Goal: Information Seeking & Learning: Find specific page/section

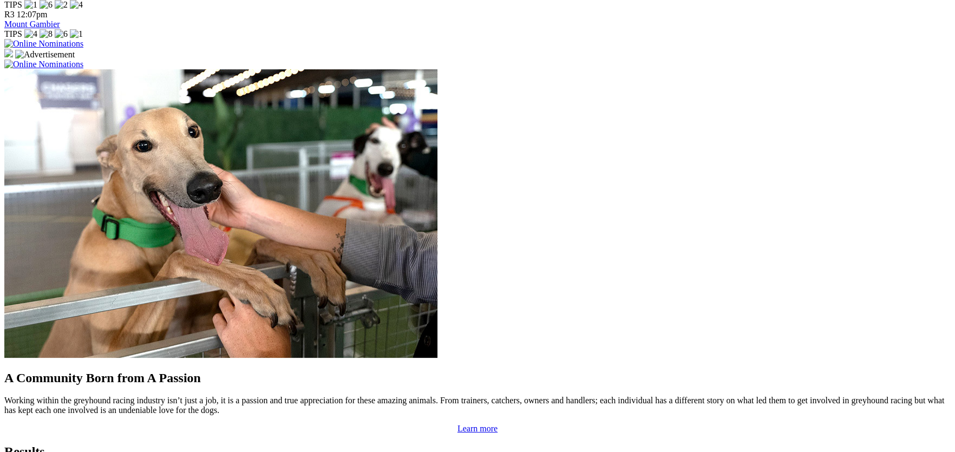
scroll to position [798, 0]
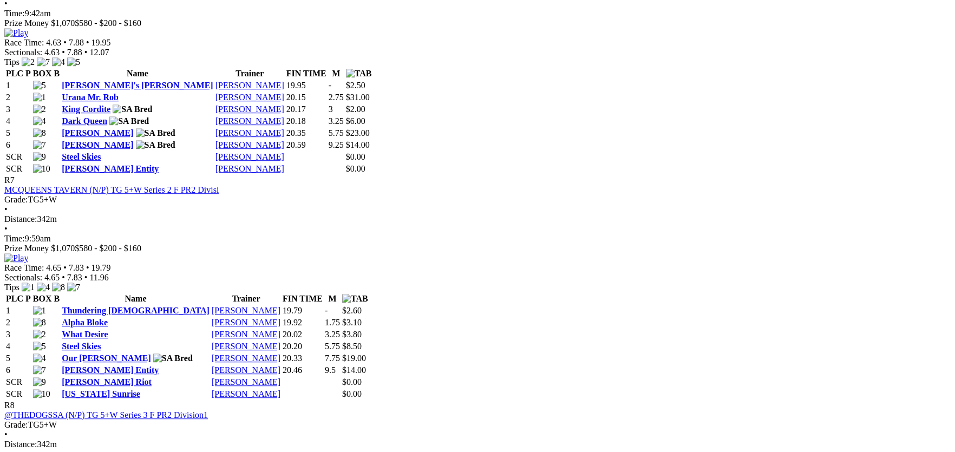
scroll to position [1863, 0]
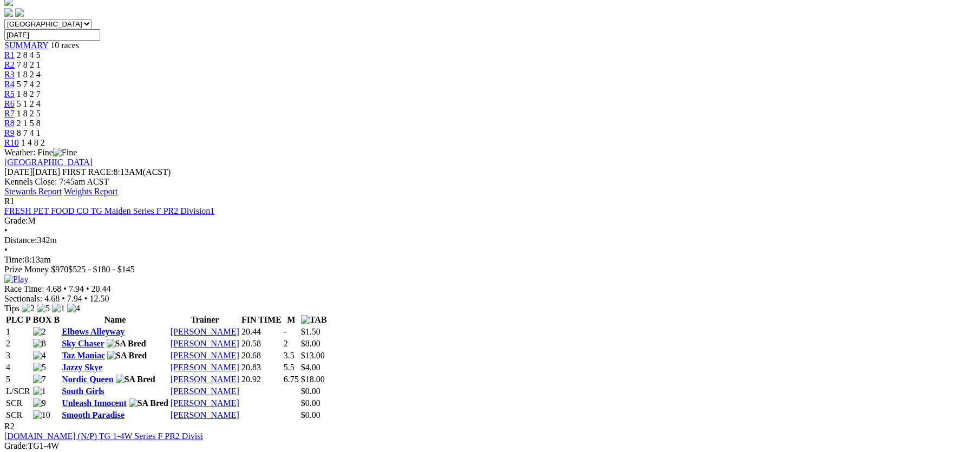
scroll to position [0, 0]
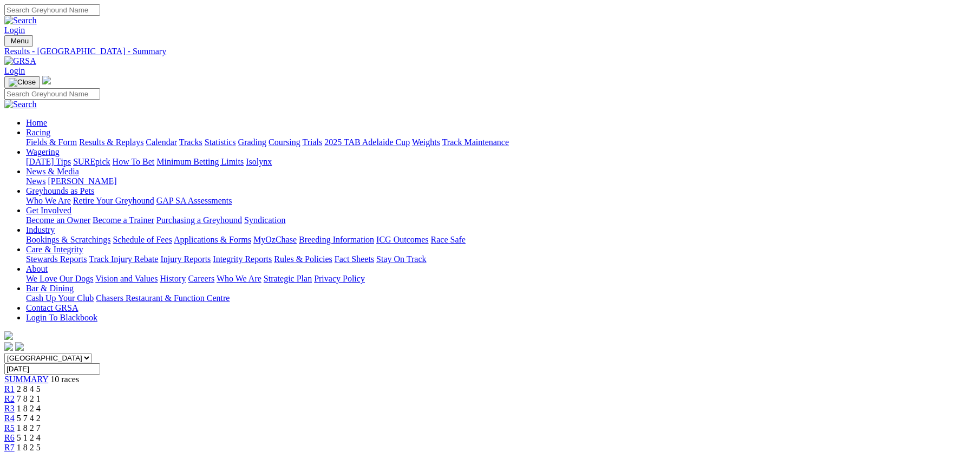
click at [272, 255] on link "Integrity Reports" at bounding box center [242, 259] width 59 height 9
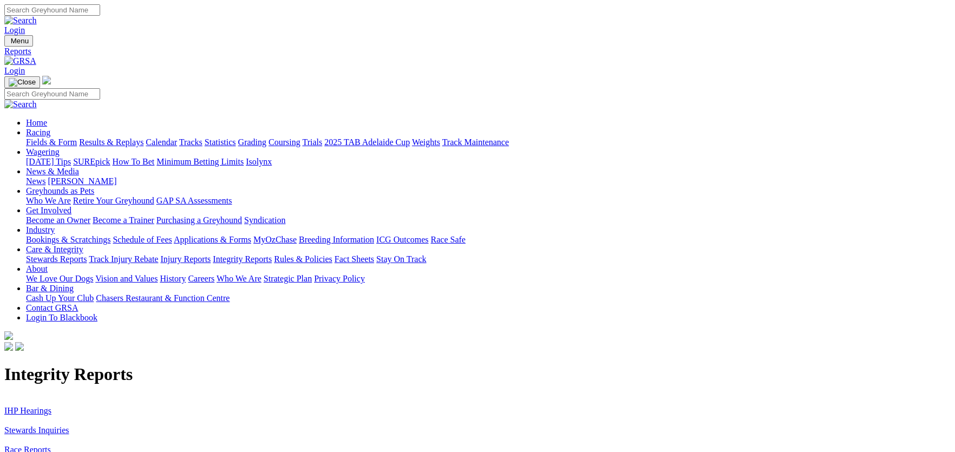
click at [51, 406] on link "IHP Hearings" at bounding box center [27, 410] width 47 height 9
click at [69, 426] on link "Stewards Inquiries" at bounding box center [36, 430] width 65 height 9
